Goal: Task Accomplishment & Management: Manage account settings

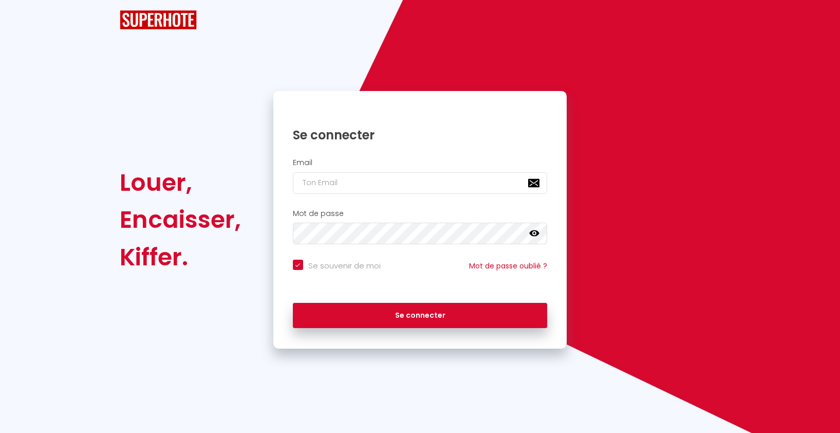
checkbox input "true"
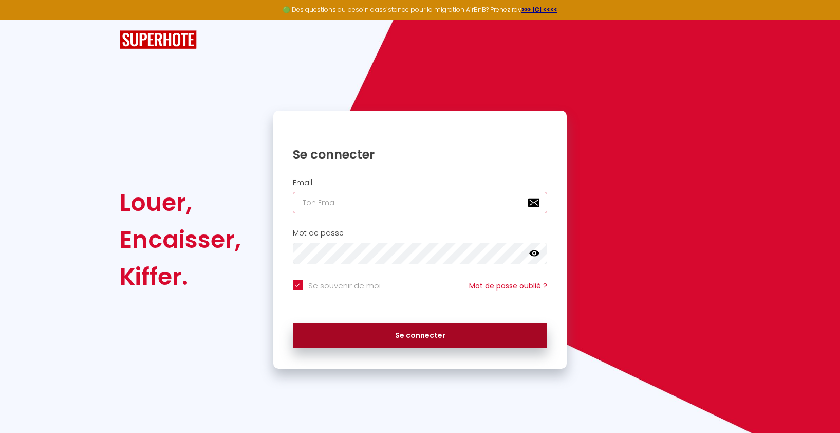
type input "[EMAIL_ADDRESS][DOMAIN_NAME]"
click at [477, 339] on button "Se connecter" at bounding box center [420, 336] width 255 height 26
checkbox input "true"
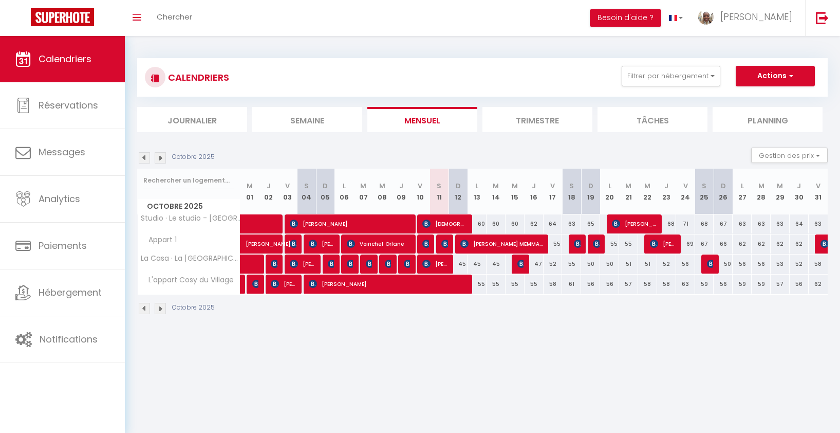
click at [481, 287] on div "55" at bounding box center [476, 283] width 19 height 19
click at [480, 286] on div "55" at bounding box center [476, 283] width 19 height 19
click at [483, 286] on div "55" at bounding box center [476, 283] width 19 height 19
click at [479, 285] on div "55" at bounding box center [476, 283] width 19 height 19
click at [480, 286] on div "55" at bounding box center [476, 283] width 19 height 19
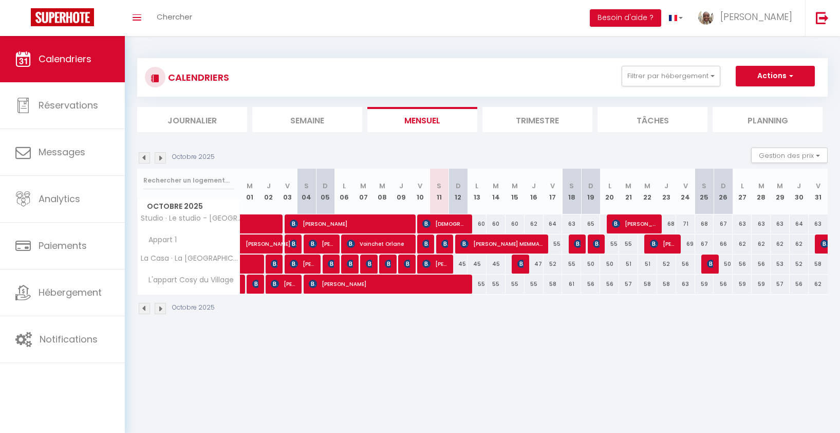
click at [477, 286] on div "55" at bounding box center [476, 283] width 19 height 19
click at [787, 81] on button "Actions" at bounding box center [775, 76] width 79 height 21
click at [809, 153] on button "Gestion des prix" at bounding box center [789, 154] width 77 height 15
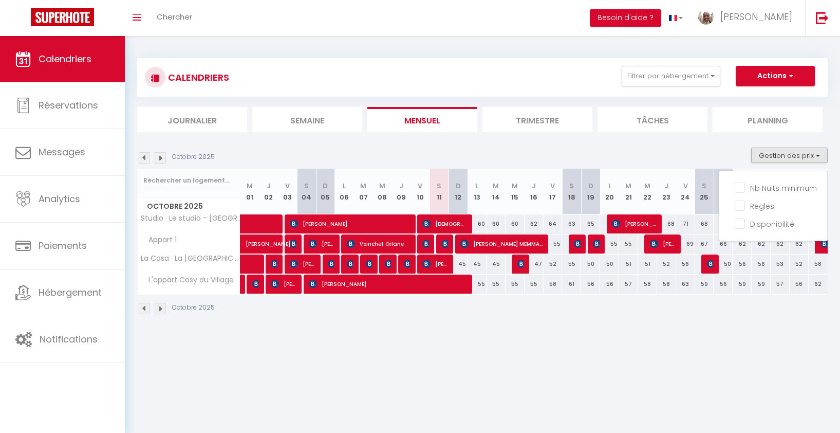
click at [702, 149] on div "Octobre 2025 Gestion des prix Nb Nuits minimum Règles Disponibilité" at bounding box center [482, 157] width 690 height 21
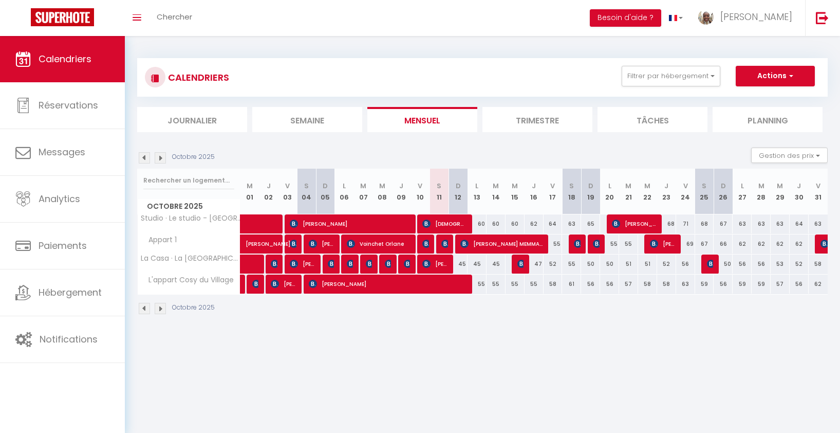
click at [479, 286] on div "55" at bounding box center [476, 283] width 19 height 19
click at [485, 286] on div "55" at bounding box center [476, 283] width 19 height 19
click at [772, 74] on button "Actions" at bounding box center [775, 76] width 79 height 21
click at [762, 92] on link "Nouvelle réservation" at bounding box center [764, 99] width 89 height 15
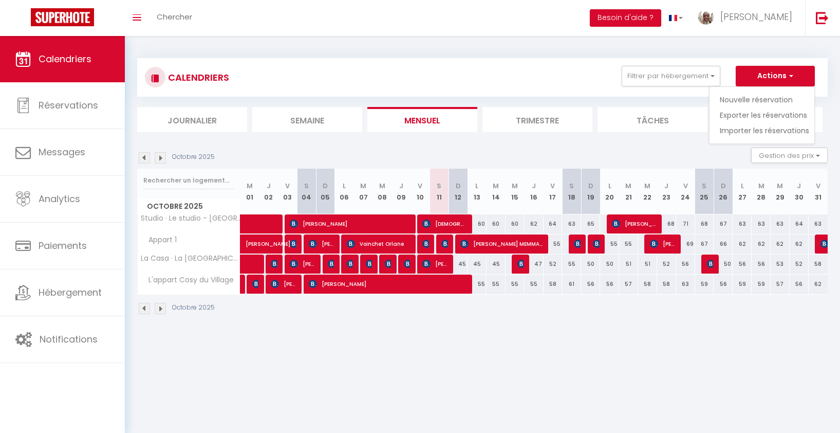
select select
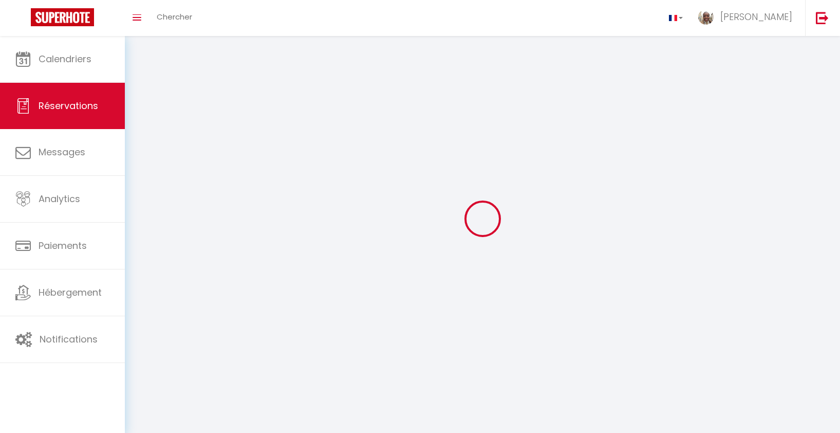
select select
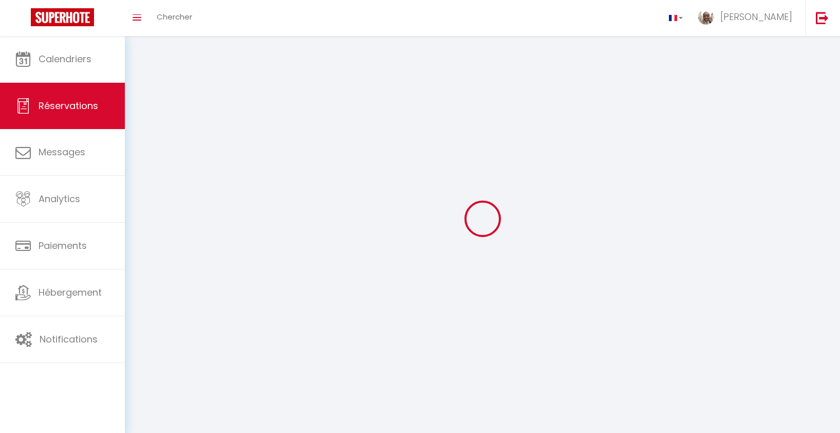
select select
checkbox input "false"
select select
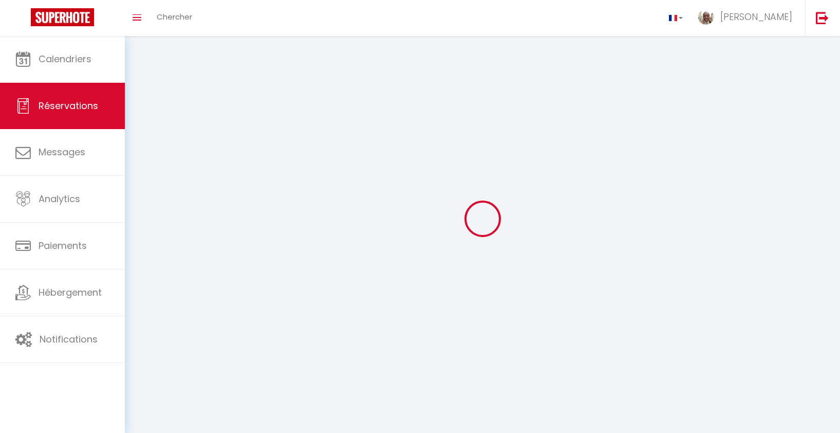
select select
checkbox input "false"
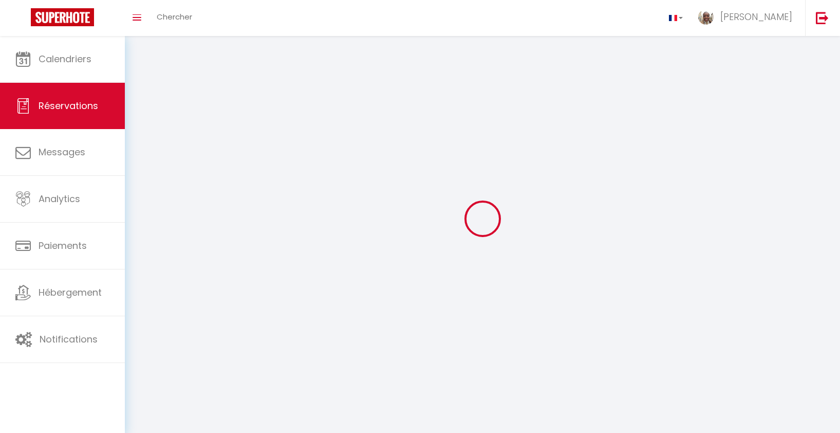
select select
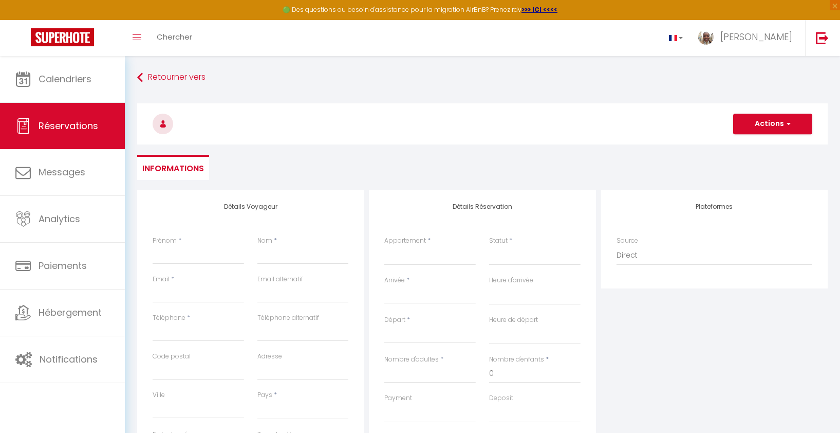
select select
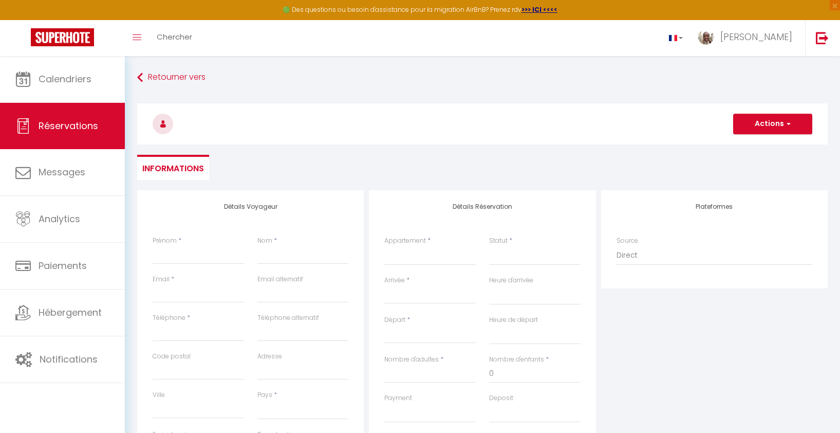
select select
checkbox input "false"
select select
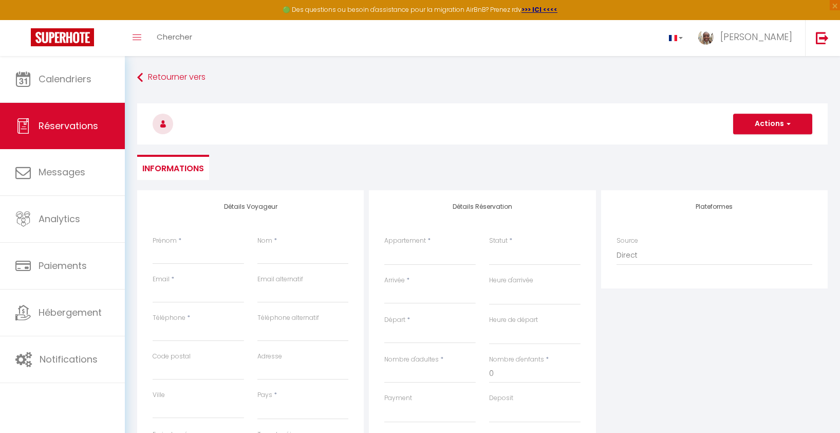
select select
checkbox input "false"
select select
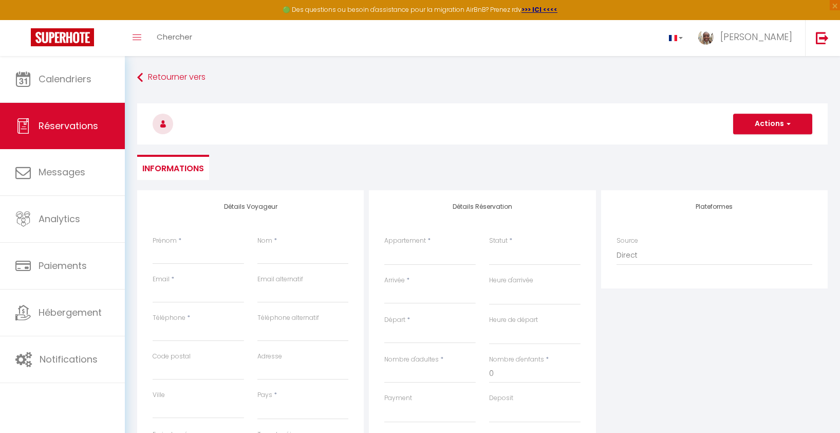
select select
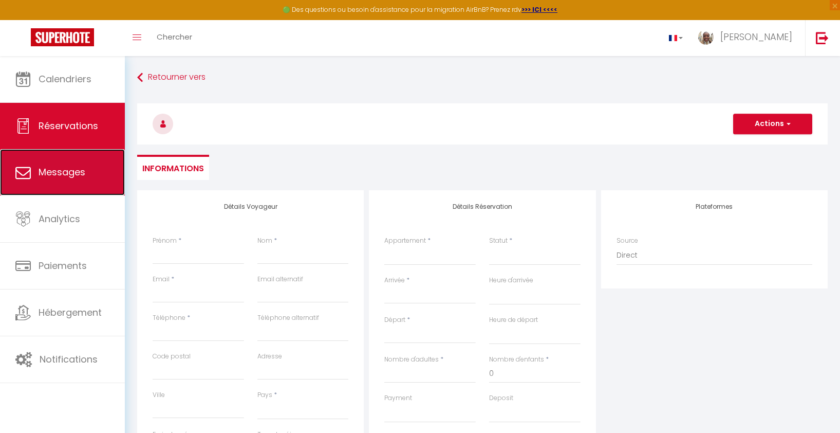
click at [54, 183] on link "Messages" at bounding box center [62, 172] width 125 height 46
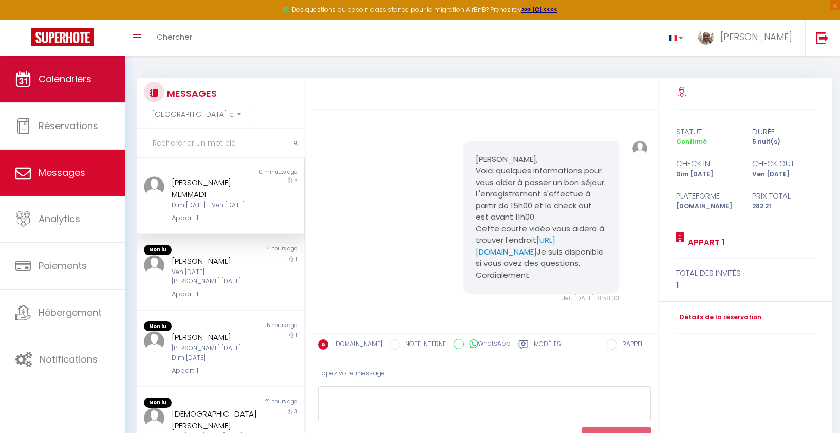
scroll to position [491, 0]
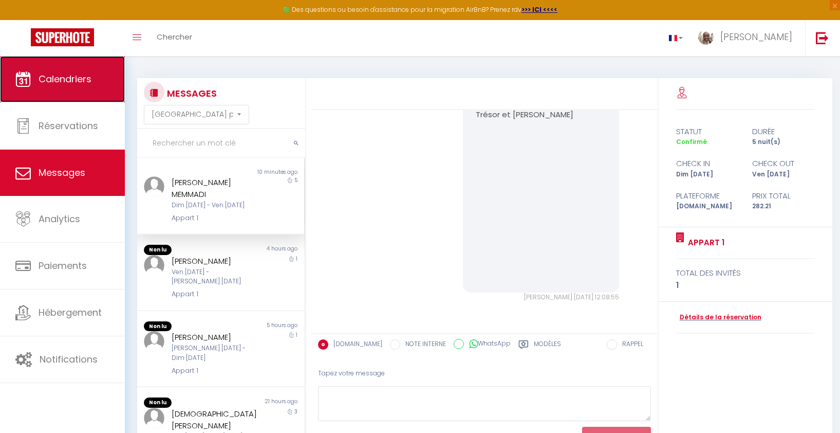
click at [53, 92] on link "Calendriers" at bounding box center [62, 79] width 125 height 46
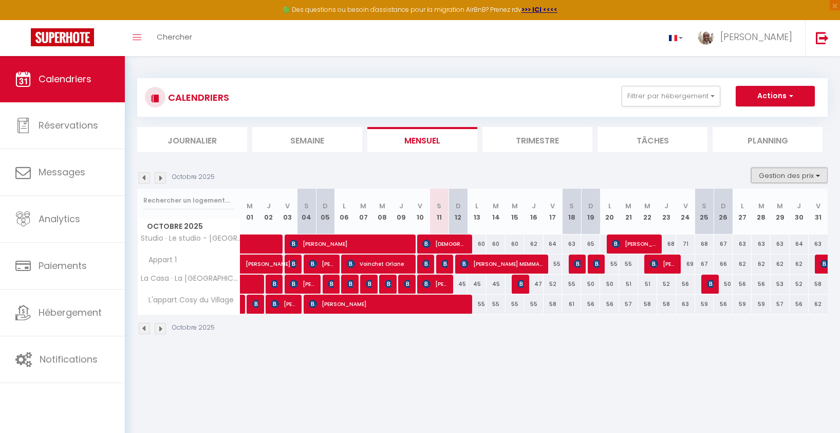
click at [811, 174] on button "Gestion des prix" at bounding box center [789, 174] width 77 height 15
click at [656, 174] on div "Octobre 2025 Gestion des prix Nb Nuits minimum Règles Disponibilité" at bounding box center [482, 177] width 690 height 21
click at [711, 89] on button "Filtrer par hébergement" at bounding box center [671, 96] width 99 height 21
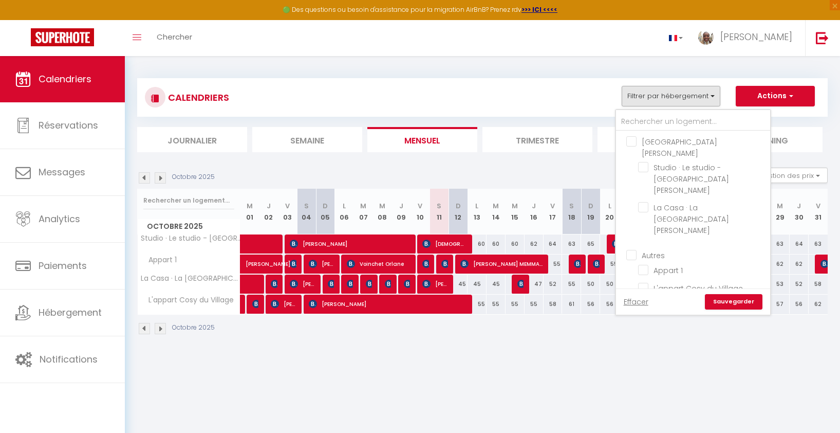
click at [559, 91] on div "CALENDRIERS Filtrer par hébergement Villa Kronberg Studio · Le studio - Villa K…" at bounding box center [482, 97] width 675 height 23
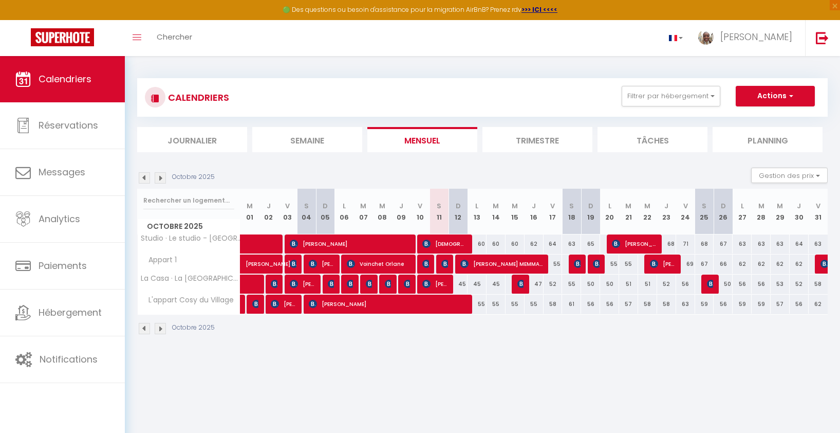
click at [710, 141] on ul "Journalier Semaine Mensuel Trimestre Tâches Planning" at bounding box center [482, 139] width 690 height 25
click at [682, 142] on li "Tâches" at bounding box center [652, 139] width 110 height 25
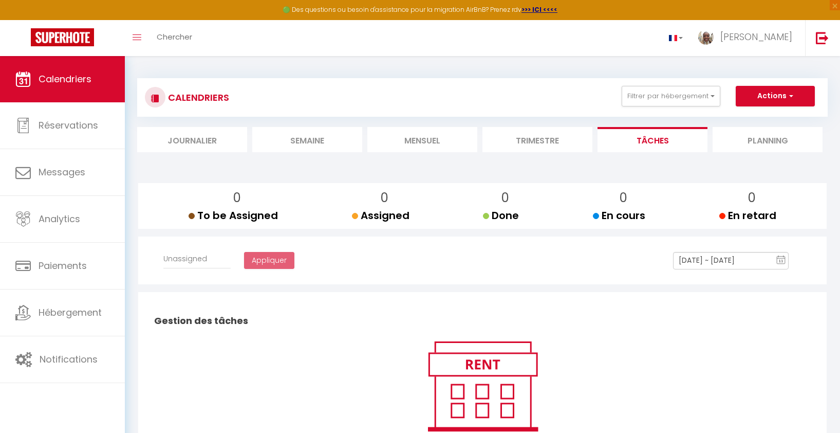
select select
click at [791, 146] on li "Planning" at bounding box center [767, 139] width 110 height 25
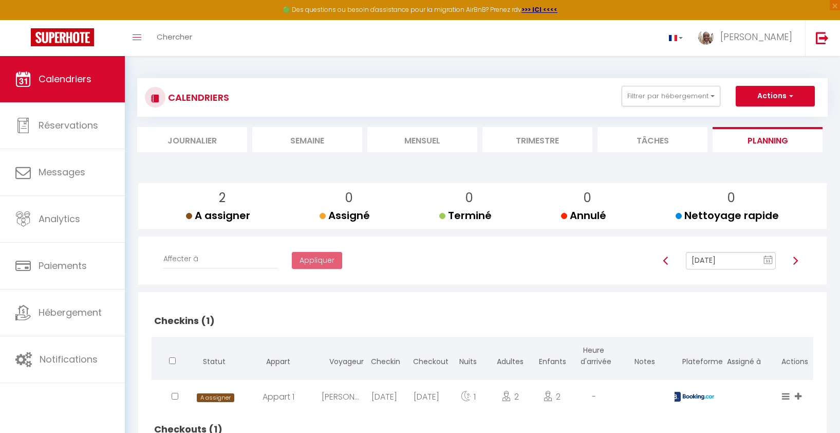
click at [410, 142] on li "Mensuel" at bounding box center [422, 139] width 110 height 25
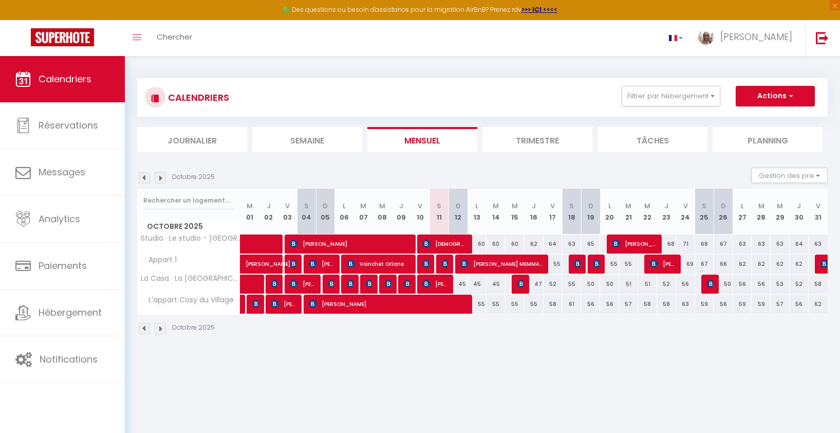
click at [162, 179] on img at bounding box center [160, 177] width 11 height 11
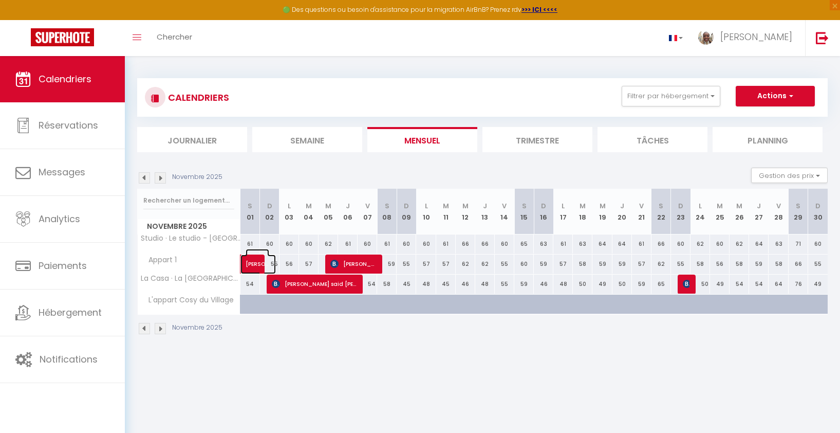
click at [254, 266] on span "[PERSON_NAME]" at bounding box center [258, 259] width 24 height 20
select select "OK"
select select "KO"
select select "0"
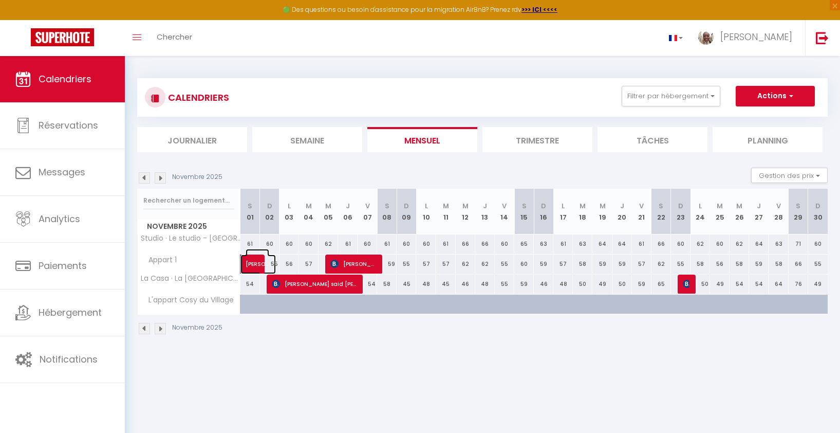
select select "1"
select select
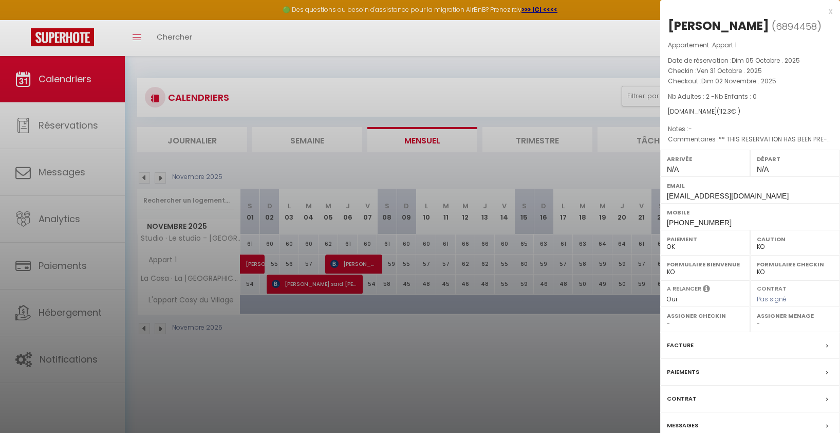
click at [822, 399] on div "Contrat" at bounding box center [750, 398] width 180 height 27
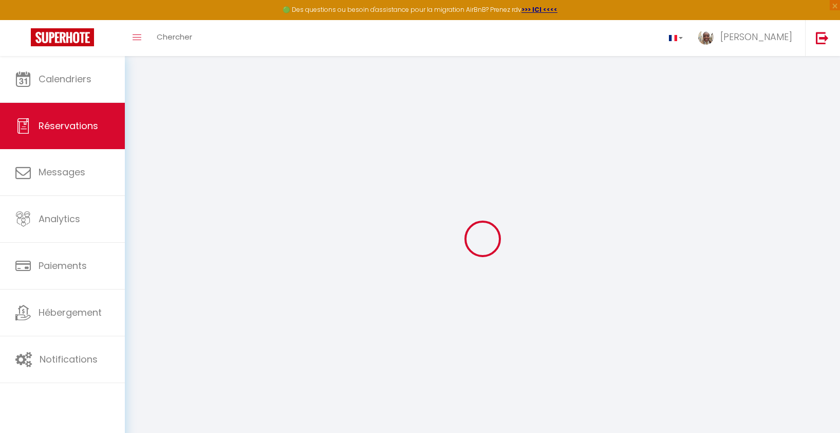
select select
checkbox input "false"
select index
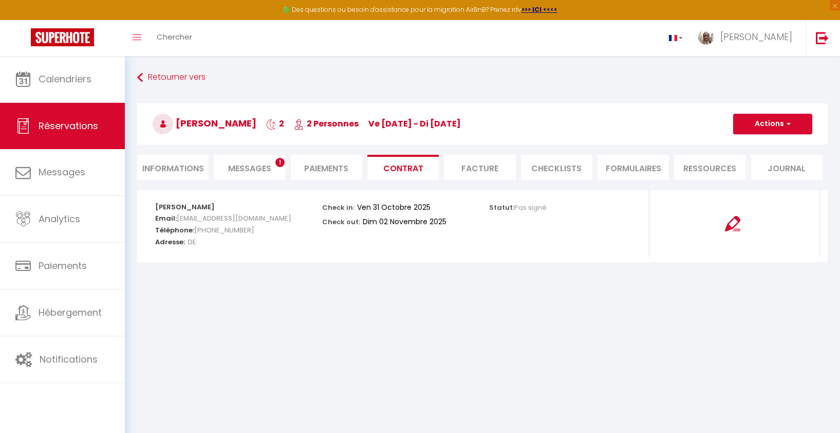
click at [176, 171] on li "Informations" at bounding box center [172, 167] width 71 height 25
select select
select index
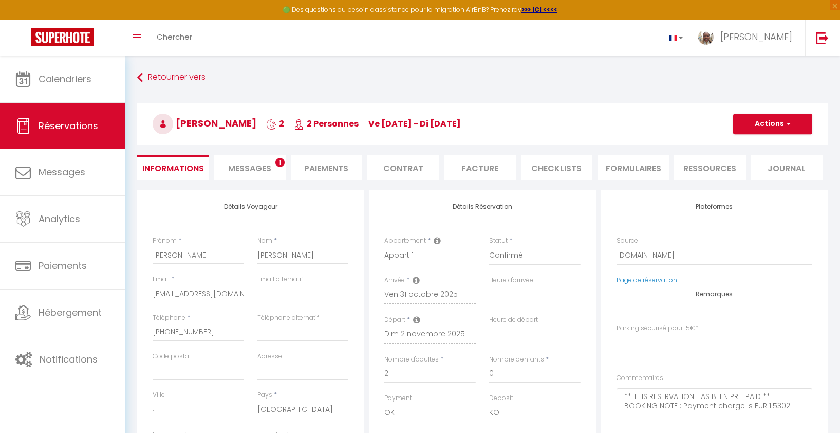
click at [442, 240] on div "Appartement * Studio · Le studio - Villa Kronberg Appart 1 La Casa · La Casa - …" at bounding box center [429, 250] width 91 height 29
click at [804, 123] on button "Actions" at bounding box center [772, 124] width 79 height 21
click at [689, 125] on h3 "Silvia Lopez 2 2 Personnes ve 31 Oct - di 02 Nov" at bounding box center [482, 123] width 690 height 41
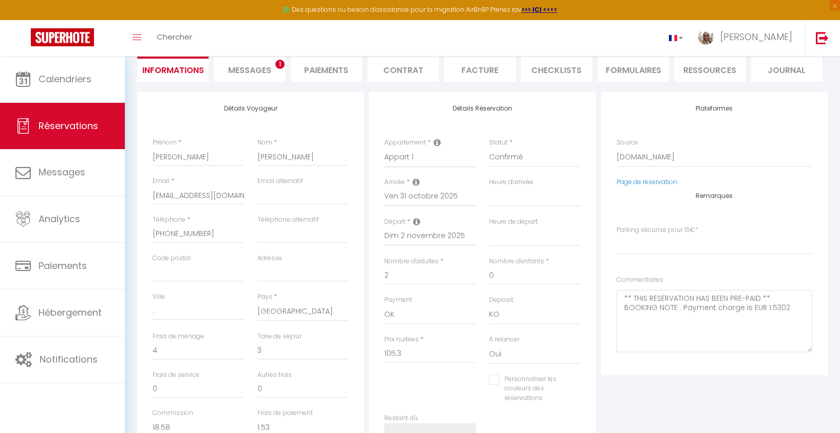
scroll to position [88, 0]
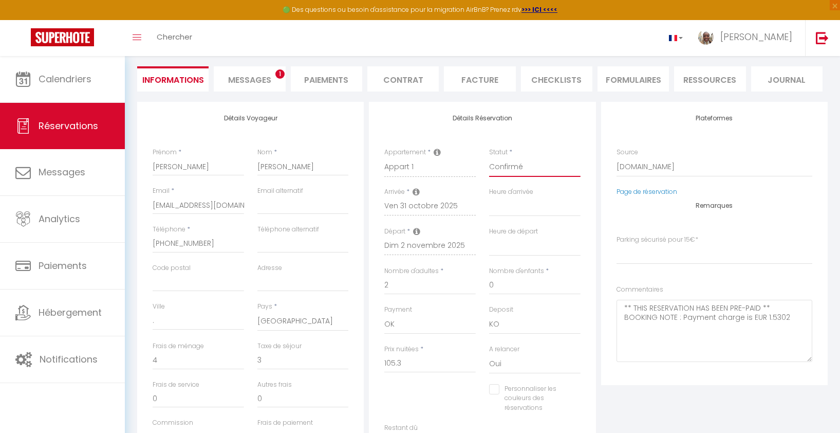
click at [519, 162] on select "Confirmé Non Confirmé Annulé Annulé par le voyageur No Show Request" at bounding box center [534, 167] width 91 height 20
click at [562, 238] on select "00:00 00:30 01:00 01:30 02:00 02:30 03:00 03:30 04:00 04:30 05:00 05:30 06:00 0…" at bounding box center [534, 246] width 91 height 20
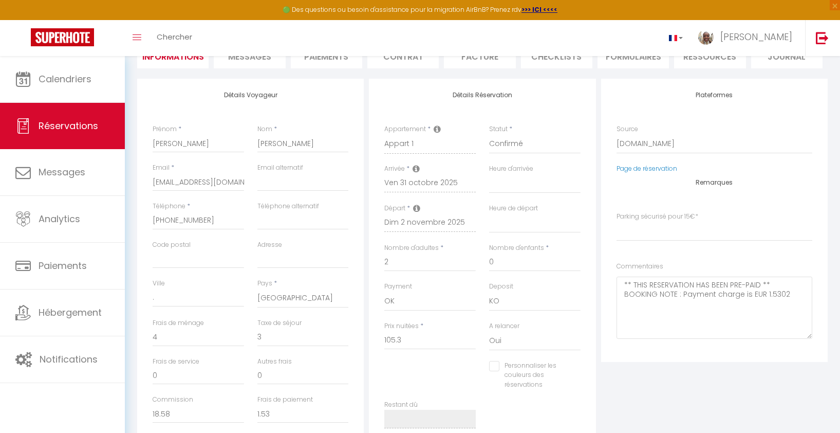
scroll to position [105, 0]
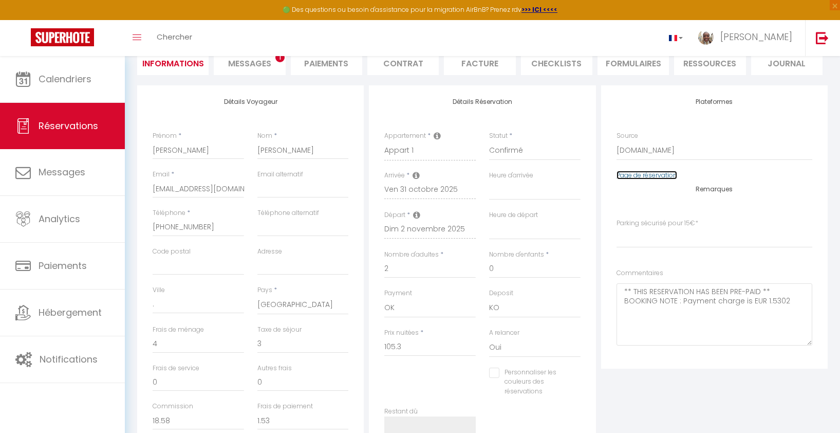
click at [643, 175] on link "Page de réservation" at bounding box center [646, 175] width 61 height 9
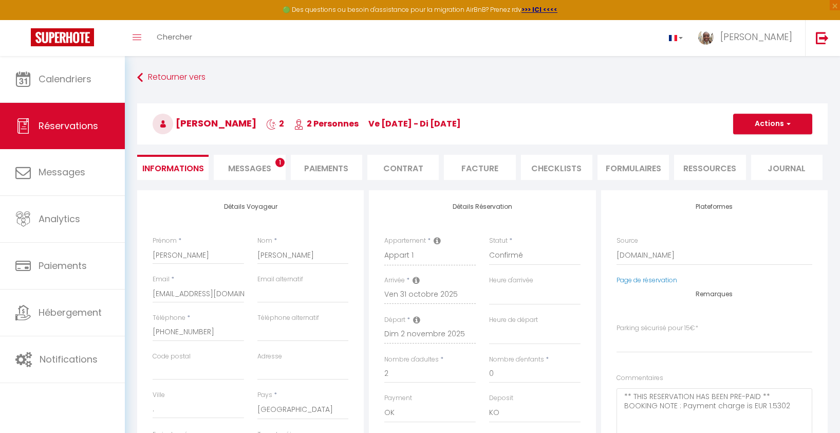
click at [268, 181] on div "Retourner vers Silvia Lopez 2 2 Personnes ve 31 Oct - di 02 Nov Actions Enregis…" at bounding box center [482, 129] width 704 height 122
click at [266, 172] on span "Messages" at bounding box center [249, 168] width 43 height 12
select select
select index
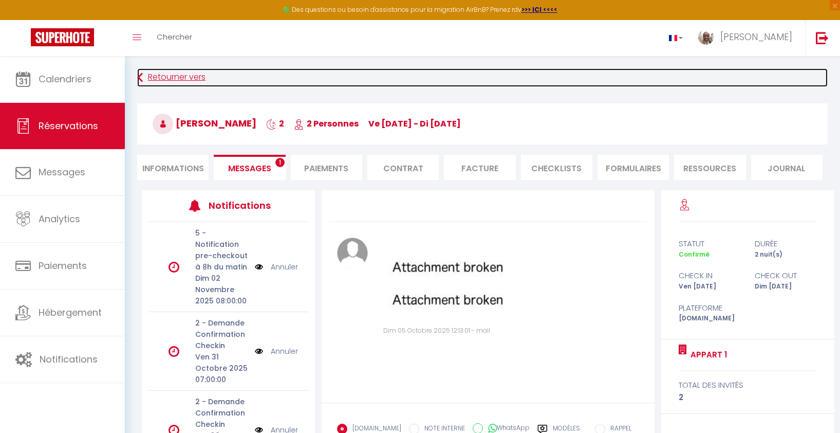
select select
select index
click at [145, 71] on link "Retourner vers" at bounding box center [482, 77] width 690 height 18
select select
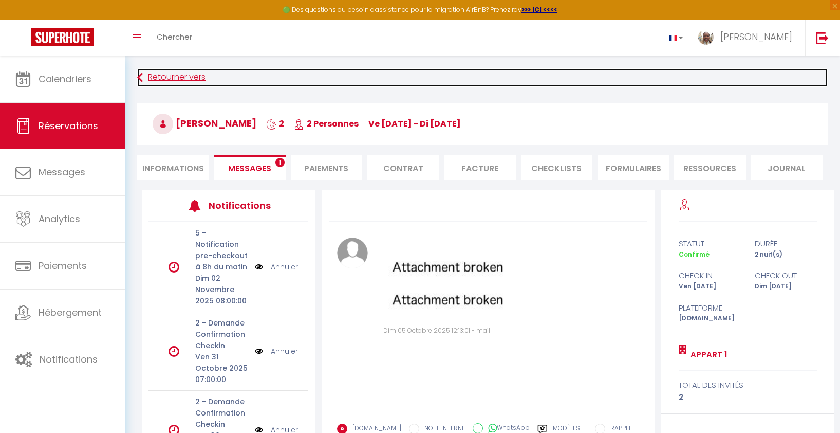
select select
select index
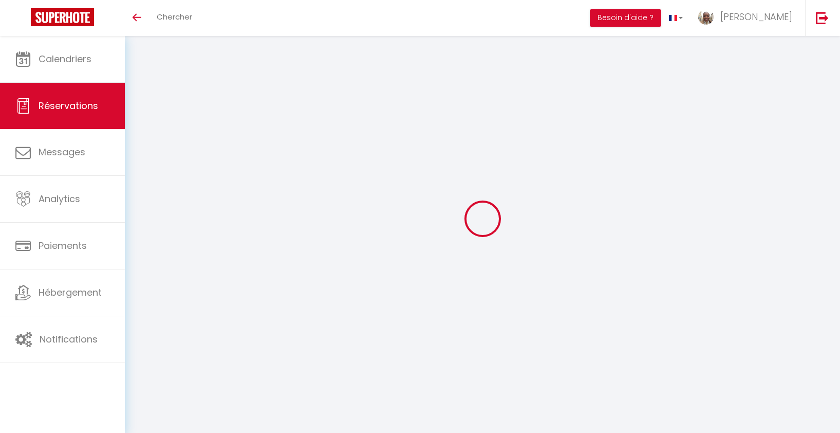
select select
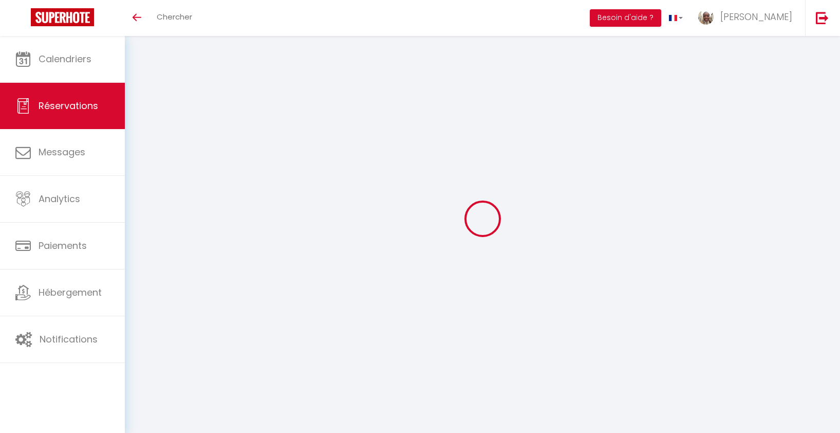
select select
checkbox input "false"
select index
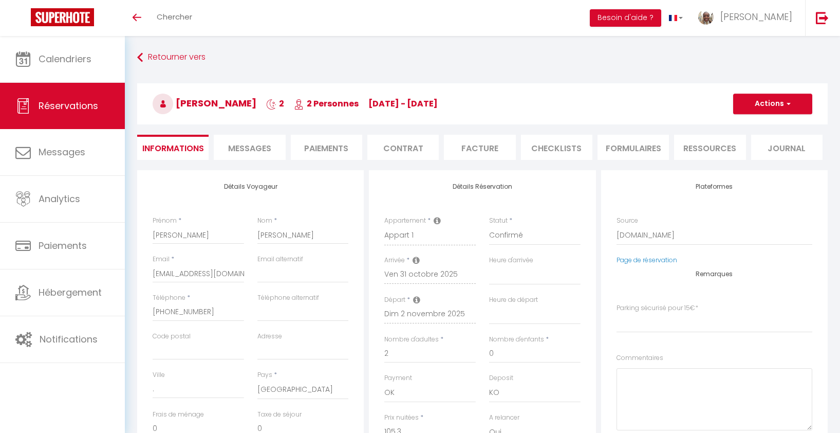
select select
checkbox input "false"
select index
type textarea "** THIS RESERVATION HAS BEEN PRE-PAID ** BOOKING NOTE : Payment charge is EUR 1…"
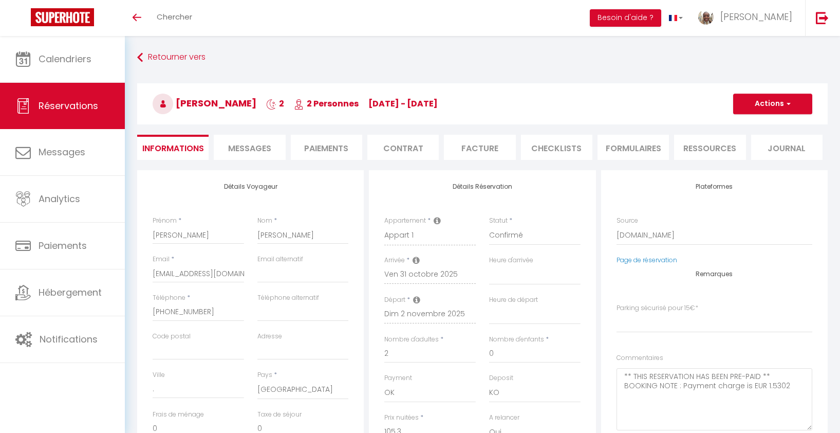
type input "4"
type input "3"
select select
checkbox input "false"
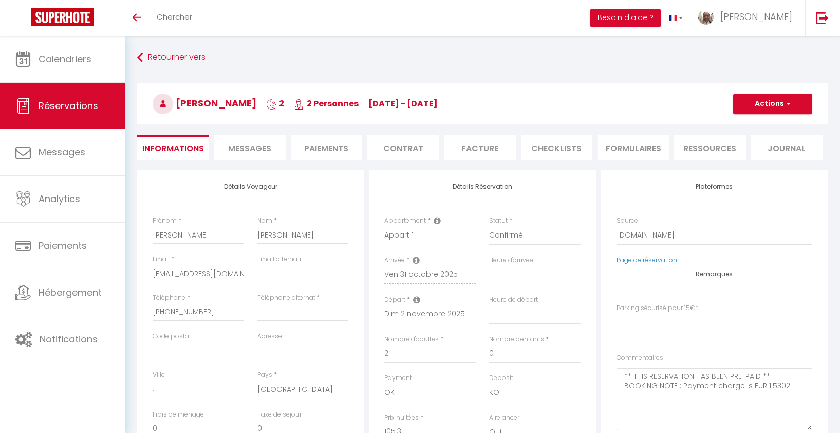
select index
checkbox input "false"
select index
select select
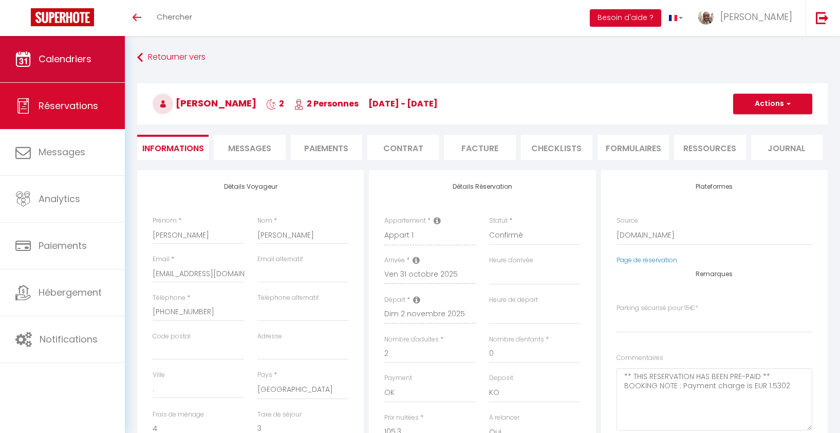
click at [80, 57] on span "Calendriers" at bounding box center [65, 58] width 53 height 13
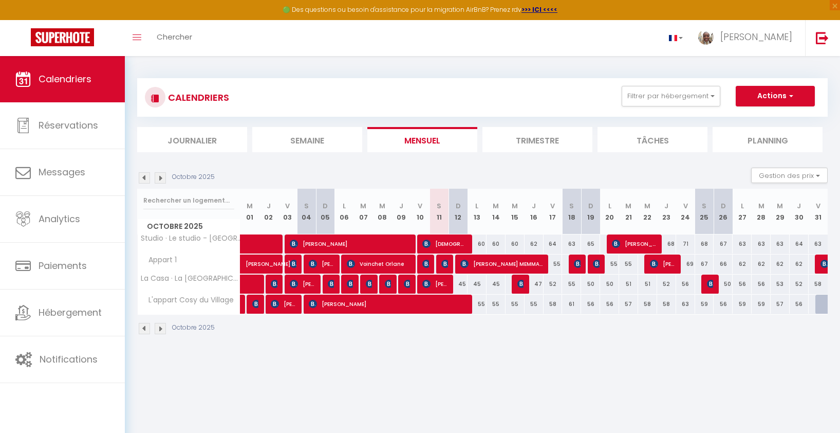
click at [160, 179] on img at bounding box center [160, 177] width 11 height 11
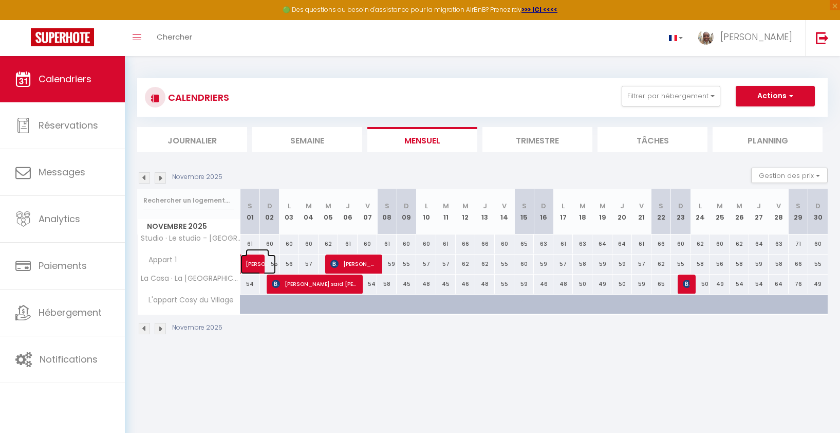
click at [269, 264] on span at bounding box center [264, 264] width 24 height 20
select select "OK"
select select "KO"
select select "0"
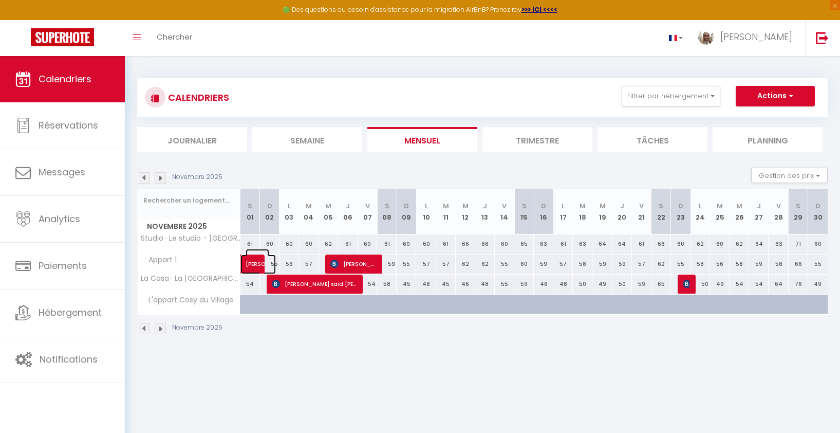
select select "1"
select select
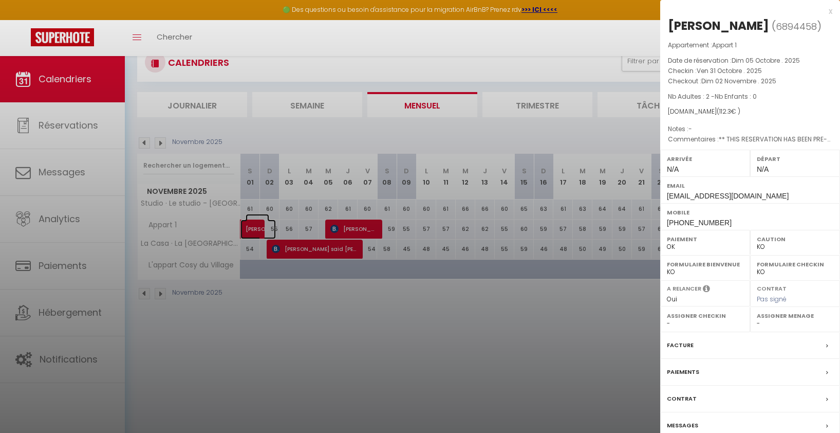
scroll to position [36, 0]
click at [265, 220] on div at bounding box center [420, 216] width 840 height 433
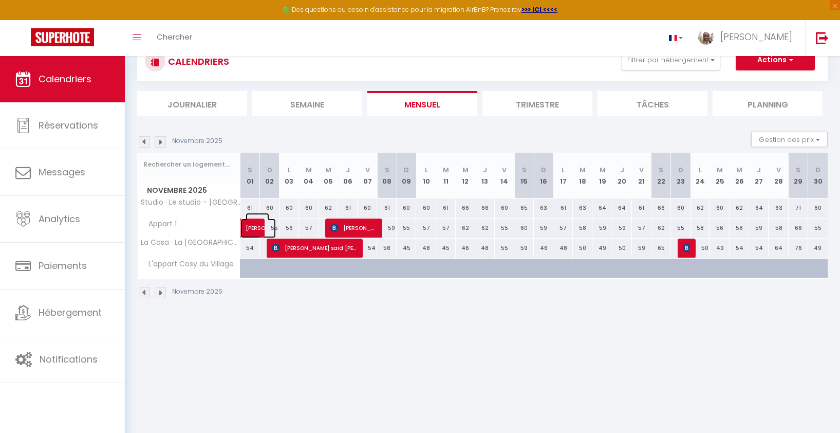
click at [274, 226] on span at bounding box center [264, 228] width 24 height 20
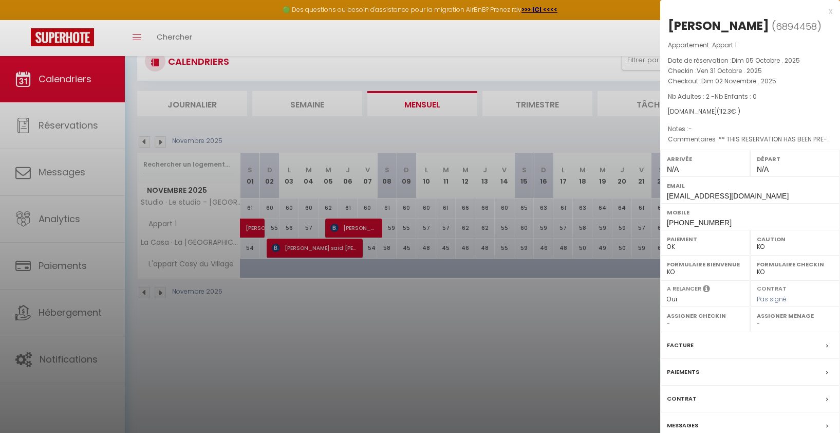
click at [275, 227] on div at bounding box center [420, 216] width 840 height 433
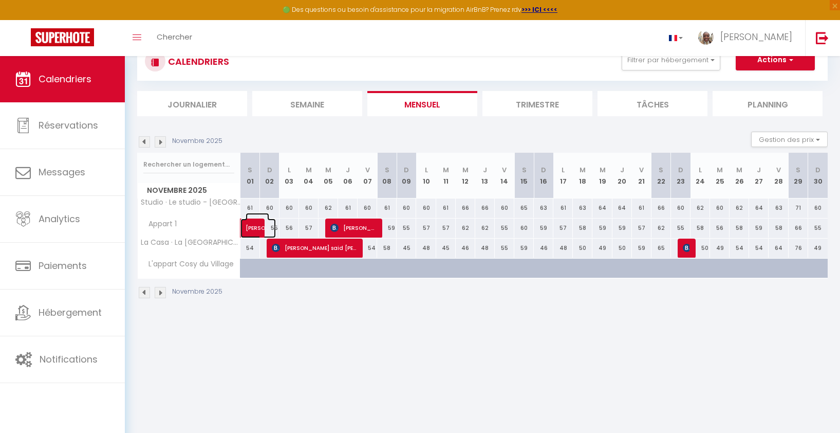
click at [275, 228] on span at bounding box center [264, 228] width 24 height 20
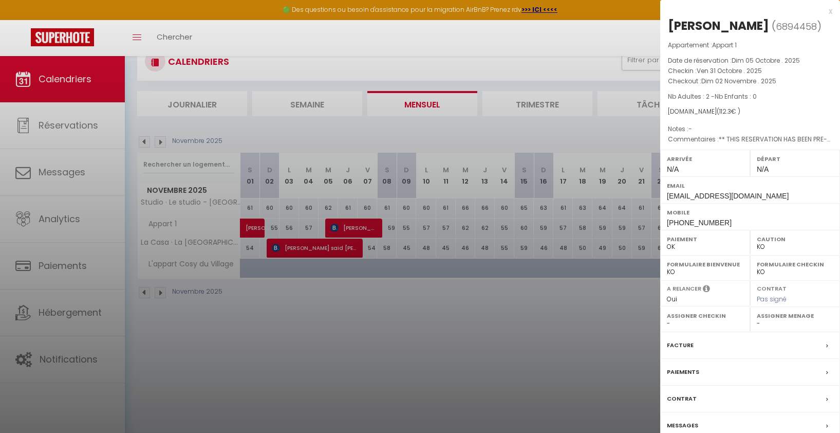
click at [275, 228] on div at bounding box center [420, 216] width 840 height 433
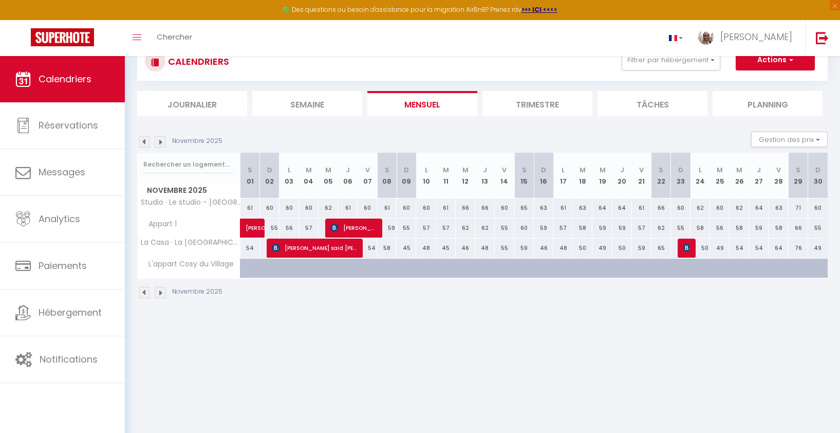
click at [155, 142] on img at bounding box center [160, 141] width 11 height 11
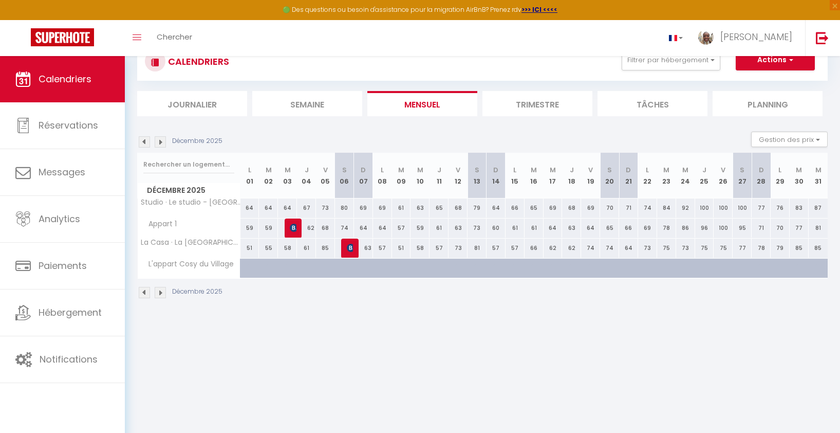
click at [161, 143] on img at bounding box center [160, 141] width 11 height 11
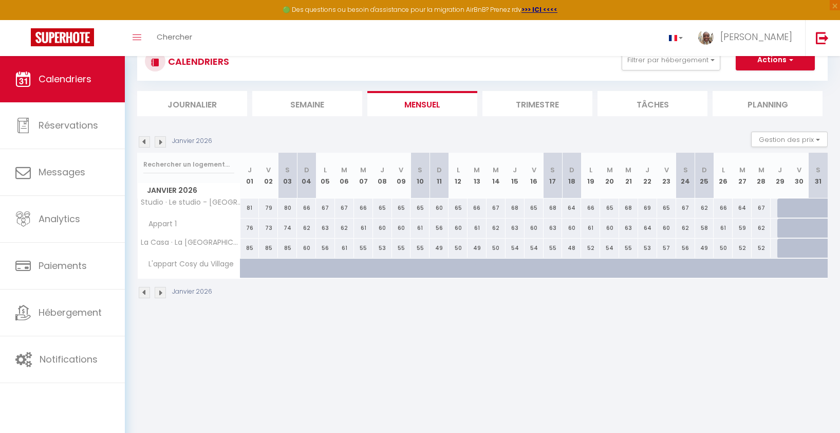
click at [143, 140] on img at bounding box center [144, 141] width 11 height 11
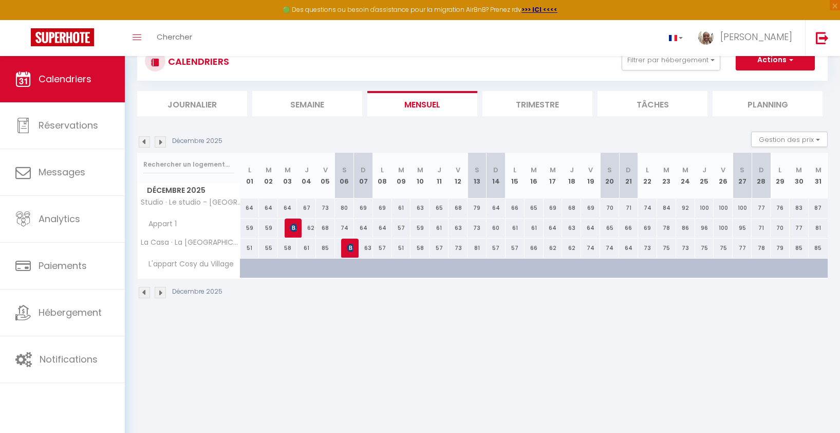
click at [147, 139] on img at bounding box center [144, 141] width 11 height 11
select select "KO"
select select "0"
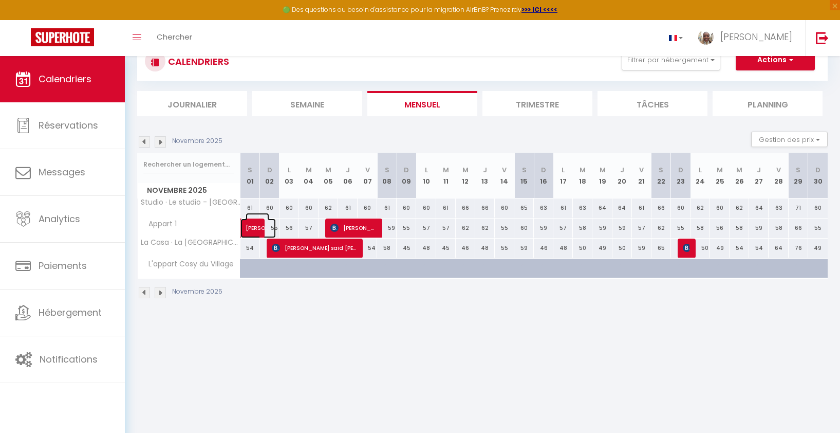
click at [252, 235] on span at bounding box center [264, 228] width 24 height 20
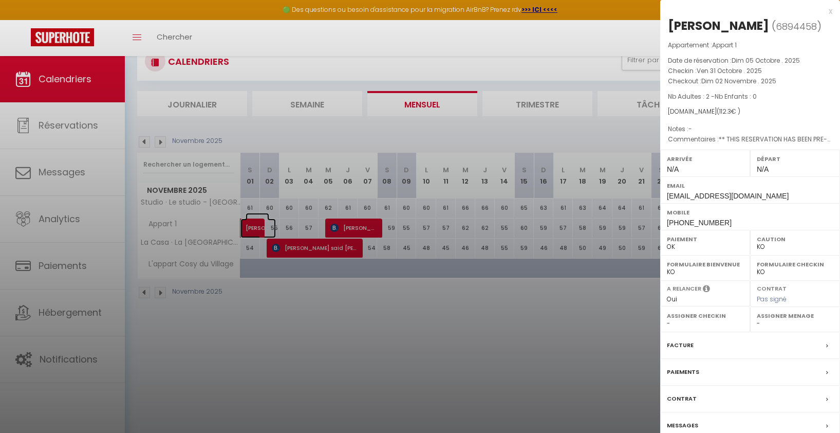
scroll to position [56, 0]
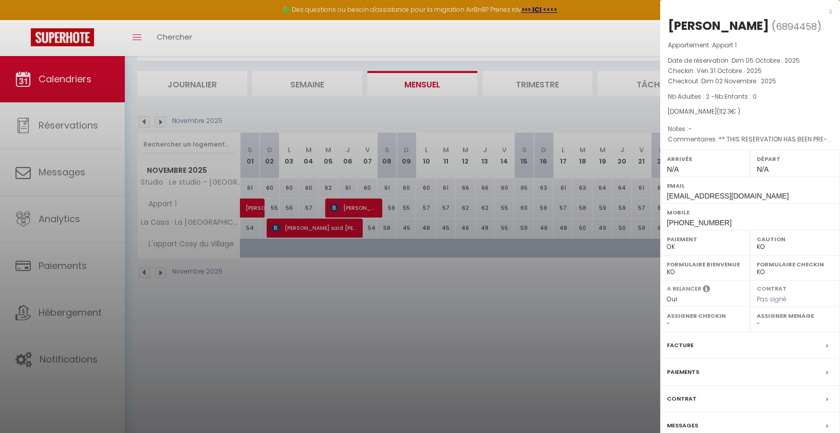
click at [704, 346] on div "Facture" at bounding box center [750, 345] width 180 height 27
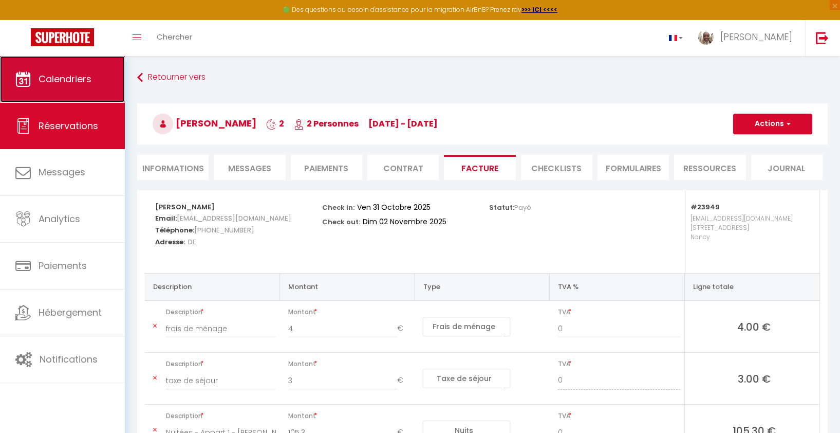
click at [67, 86] on link "Calendriers" at bounding box center [62, 79] width 125 height 46
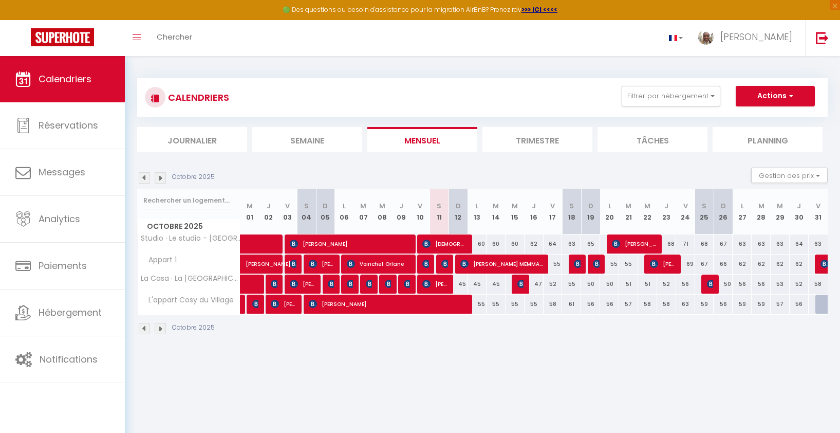
click at [164, 176] on img at bounding box center [160, 177] width 11 height 11
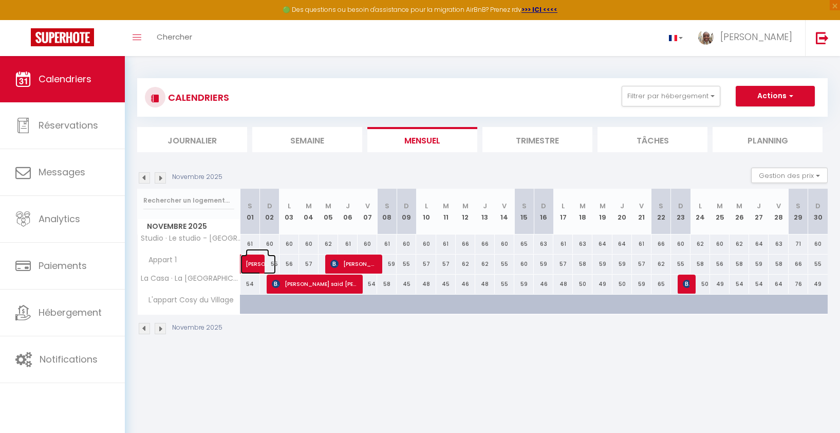
click at [254, 266] on span "[PERSON_NAME]" at bounding box center [258, 259] width 24 height 20
select select "OK"
select select "KO"
select select "0"
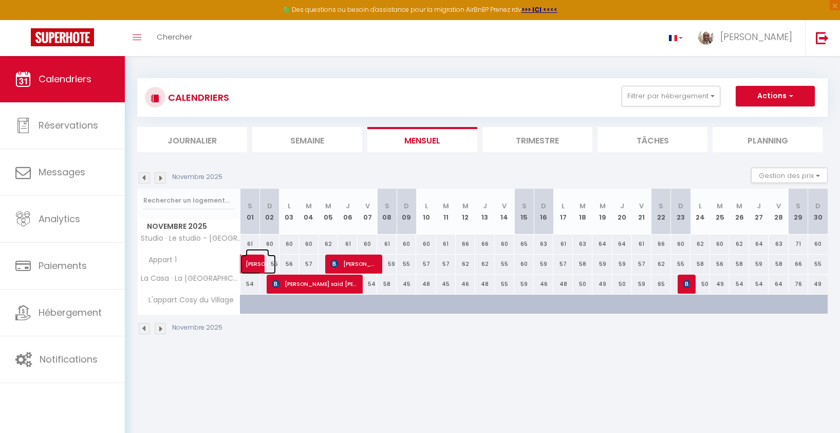
select select "1"
select select
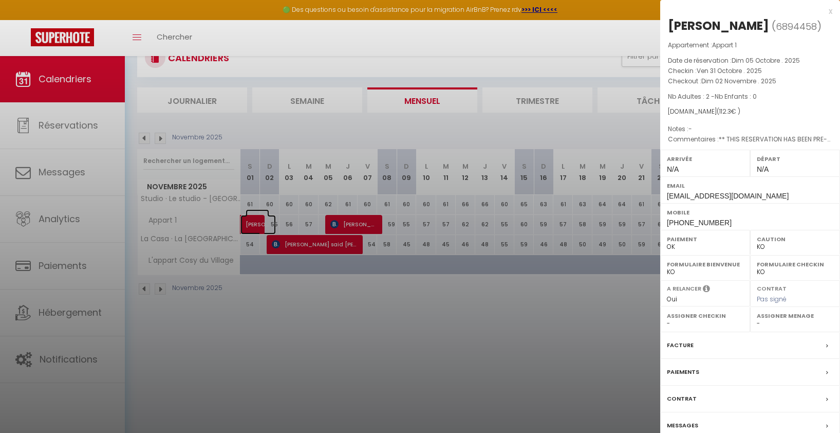
scroll to position [56, 0]
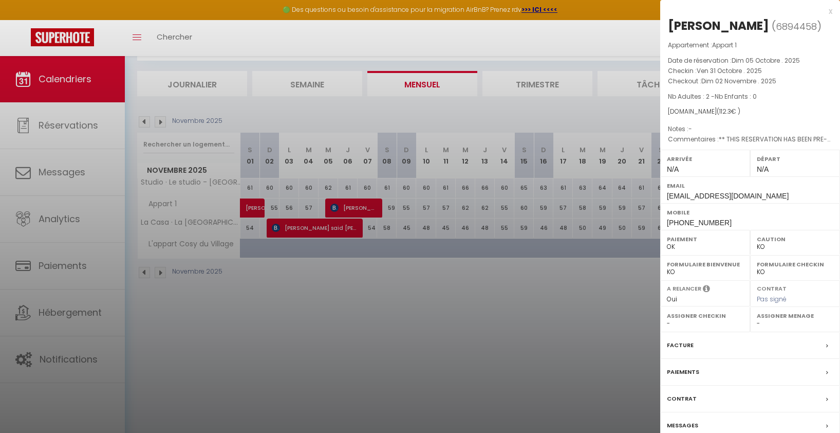
click at [776, 32] on span "6894458" at bounding box center [796, 26] width 41 height 13
click at [777, 167] on div "Départ N/A" at bounding box center [795, 162] width 90 height 27
click at [746, 149] on span "** THIS RESERVATION HAS BEEN PRE-PAID ** BOOKING NOTE : Payment charge is EUR 1…" at bounding box center [747, 147] width 165 height 22
click at [721, 423] on div "Messages" at bounding box center [750, 425] width 180 height 27
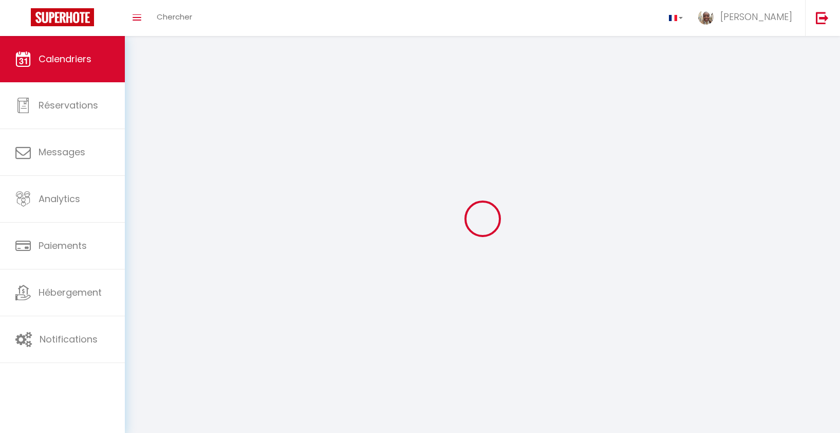
scroll to position [56, 0]
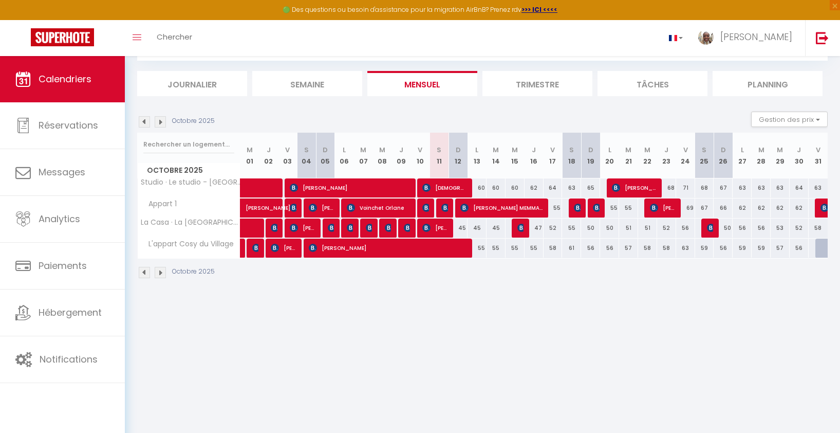
click at [162, 120] on img at bounding box center [160, 121] width 11 height 11
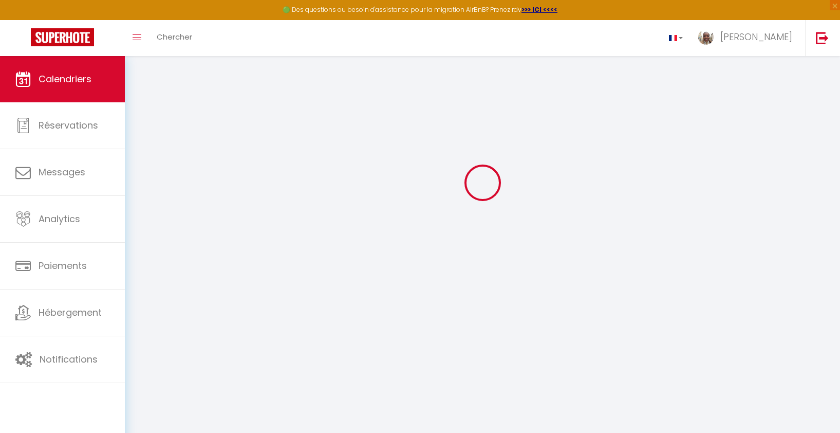
select select
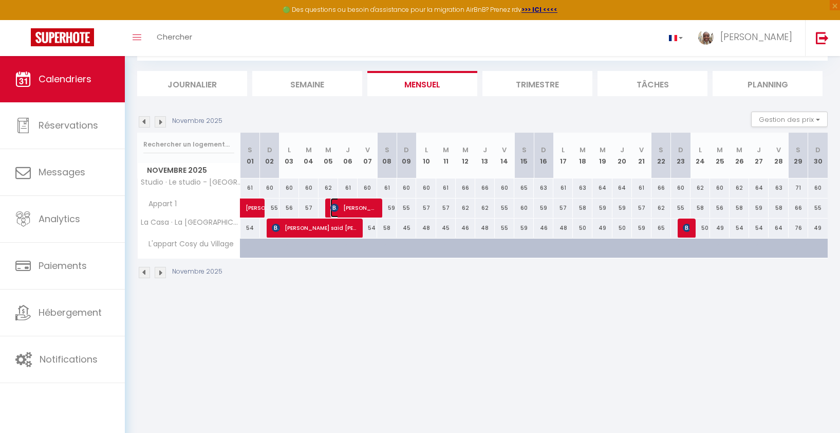
click at [349, 212] on span "[PERSON_NAME]" at bounding box center [353, 208] width 46 height 20
select select "OK"
select select "KO"
select select "0"
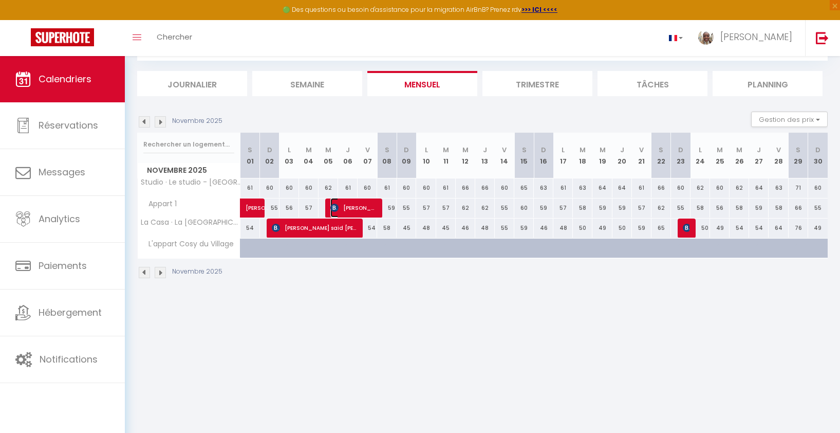
select select "1"
select select
